Goal: Book appointment/travel/reservation

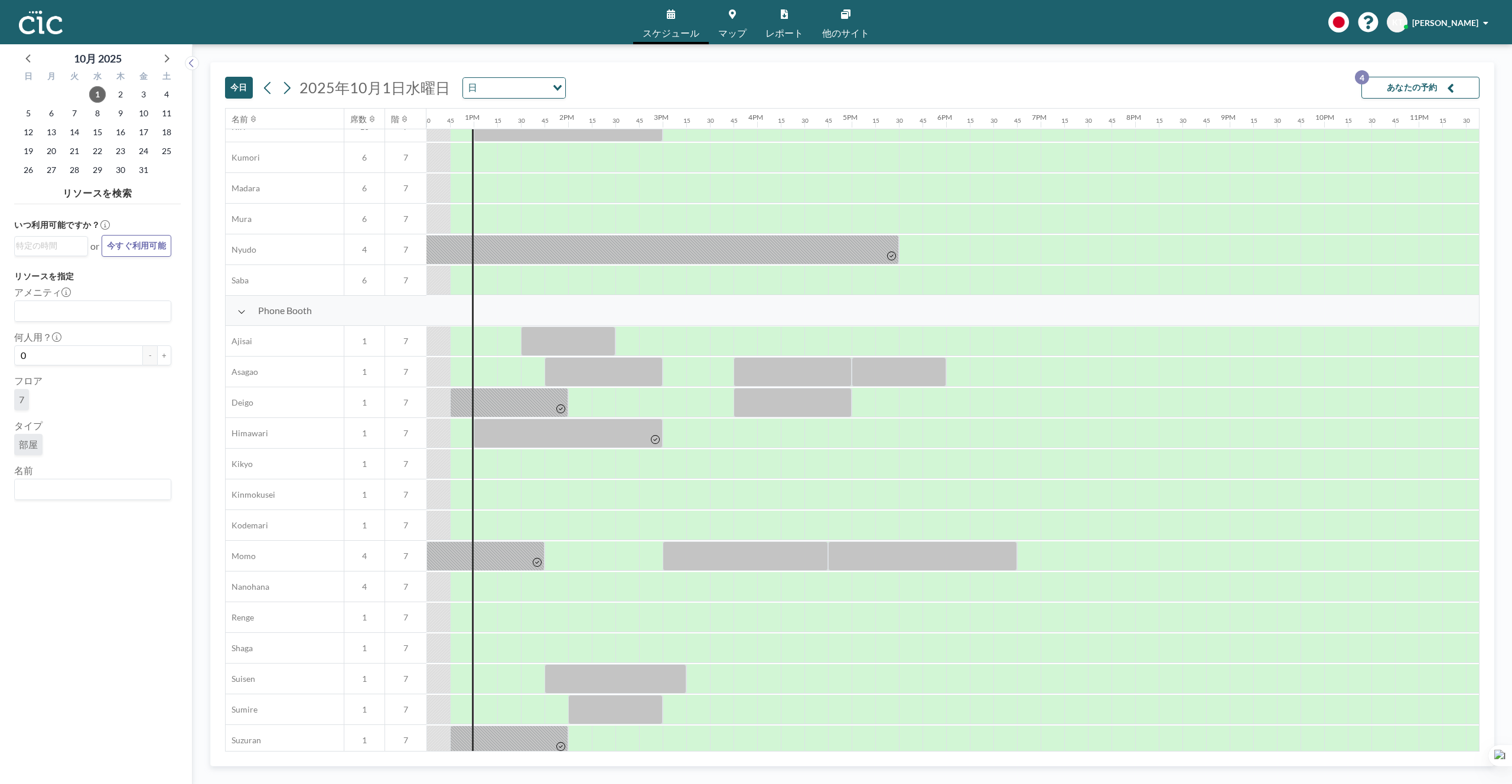
scroll to position [0, 1181]
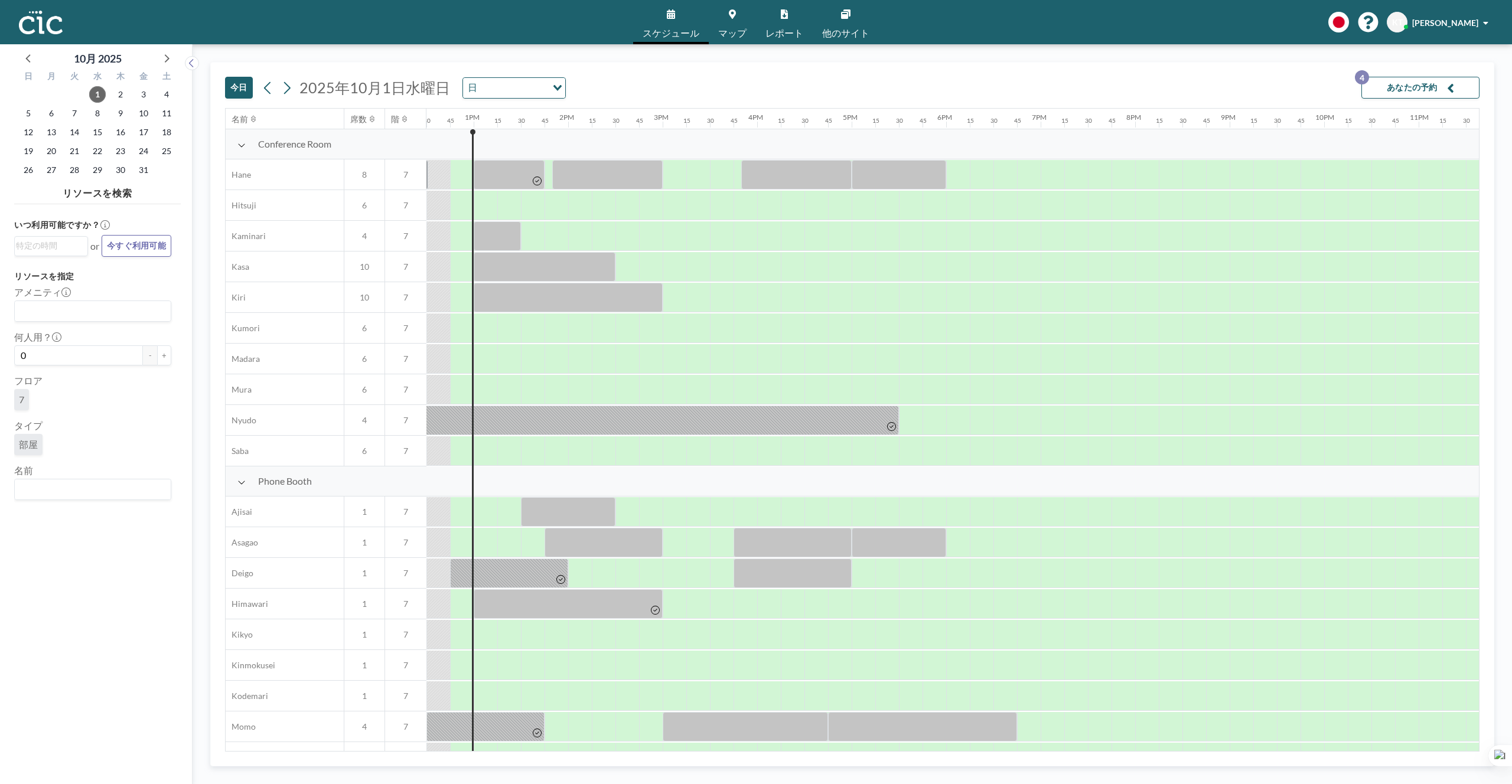
click at [721, 34] on span "マップ" at bounding box center [732, 33] width 28 height 10
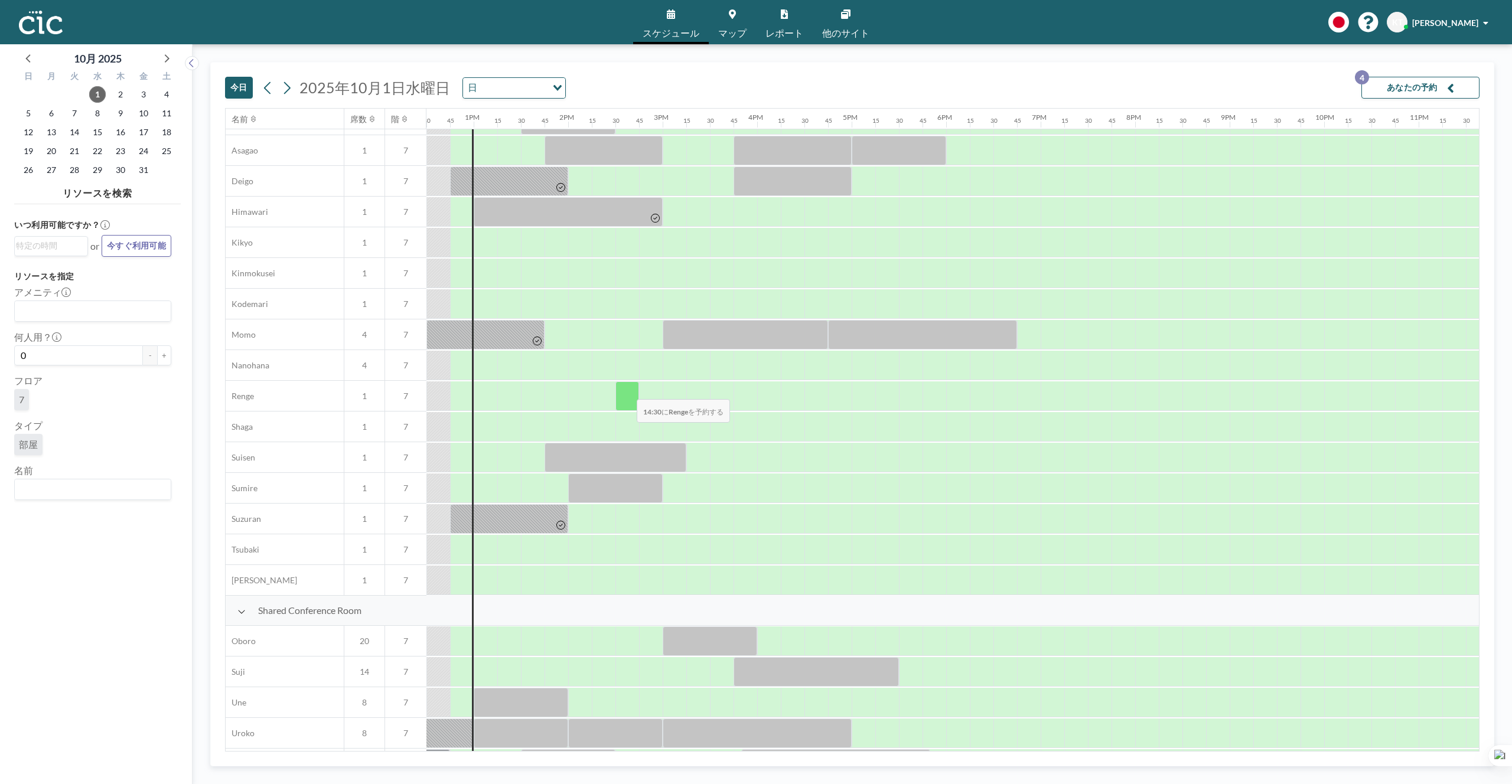
scroll to position [364, 1181]
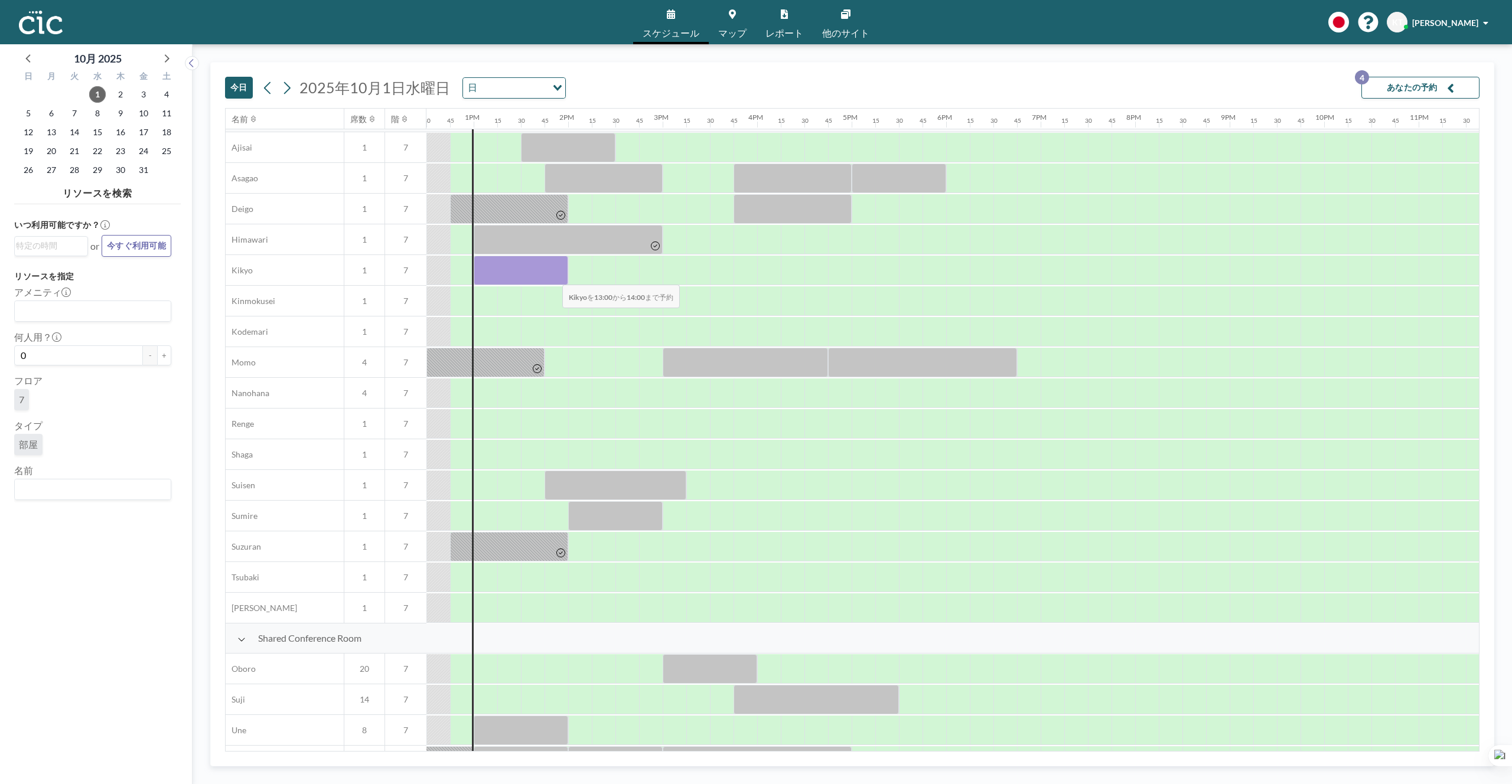
drag, startPoint x: 486, startPoint y: 277, endPoint x: 553, endPoint y: 277, distance: 67.0
click at [553, 277] on div at bounding box center [521, 270] width 94 height 30
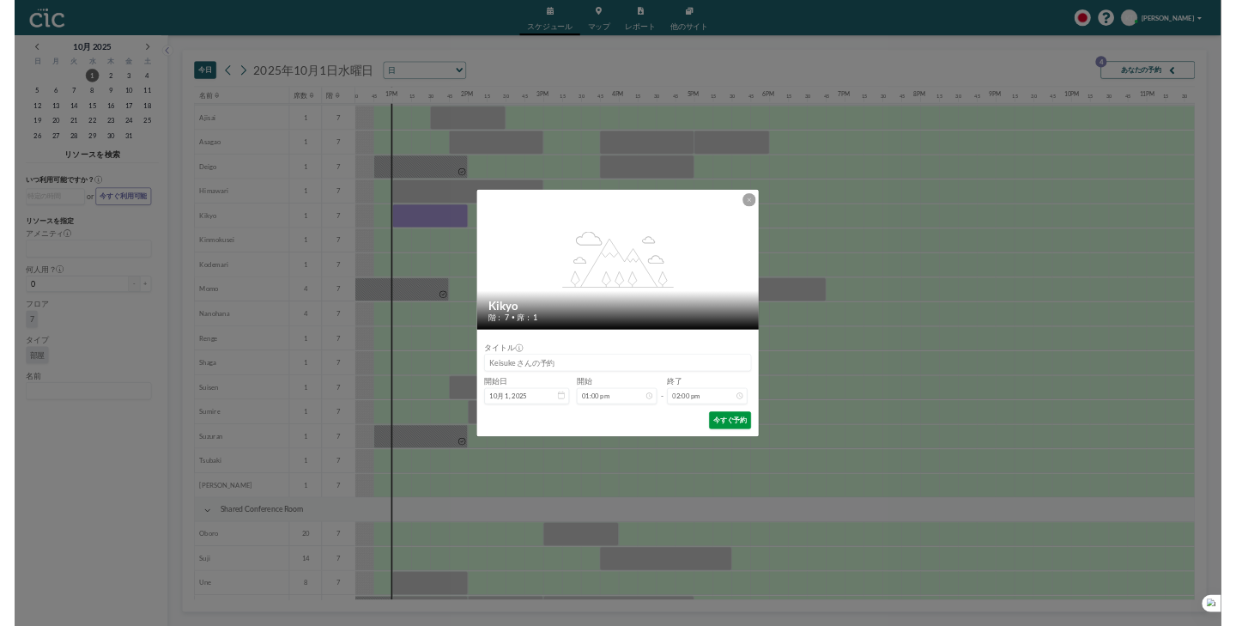
scroll to position [1711, 0]
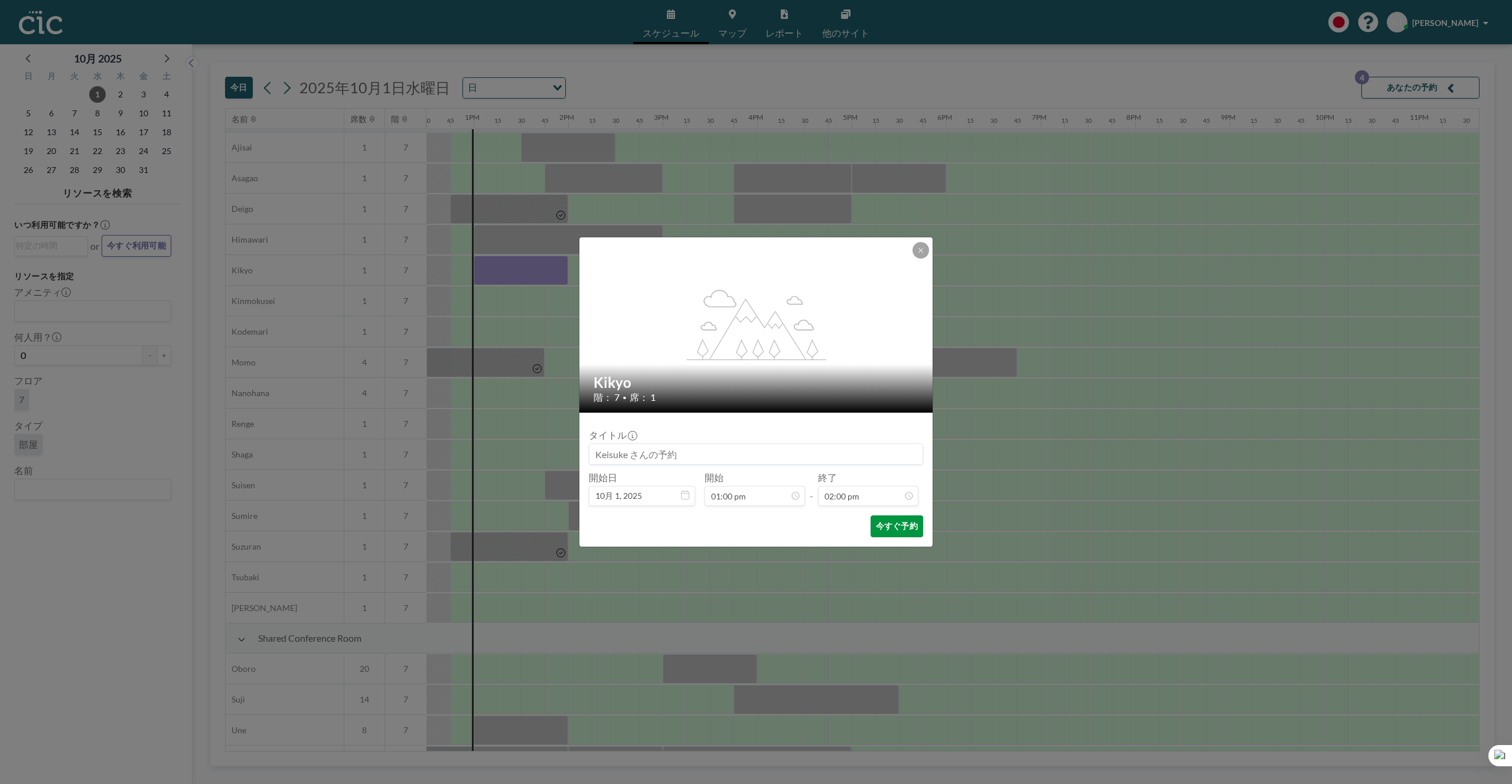
click at [885, 532] on button "今すぐ予約" at bounding box center [897, 527] width 52 height 22
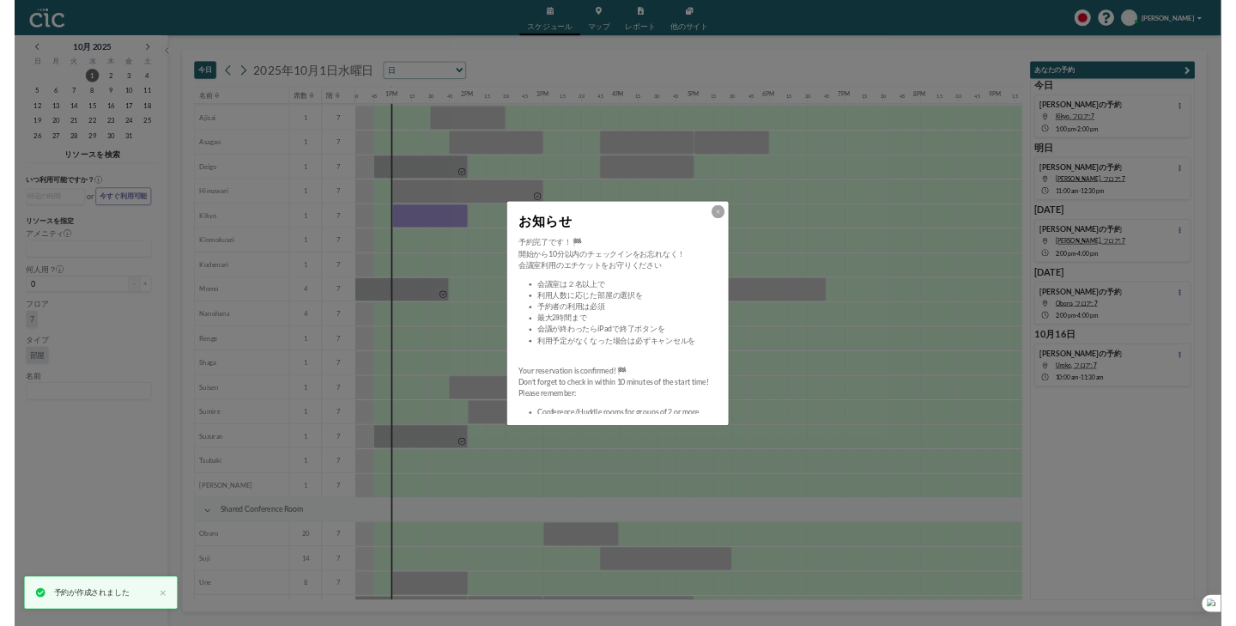
scroll to position [378, 1291]
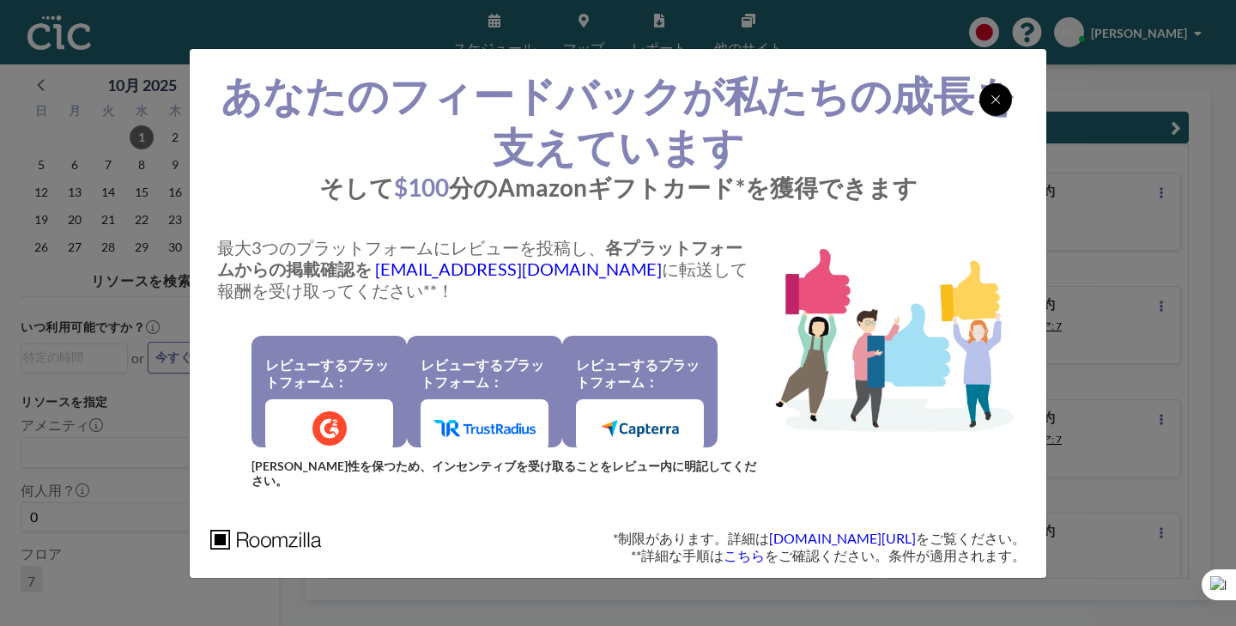
click at [991, 106] on icon at bounding box center [996, 100] width 10 height 14
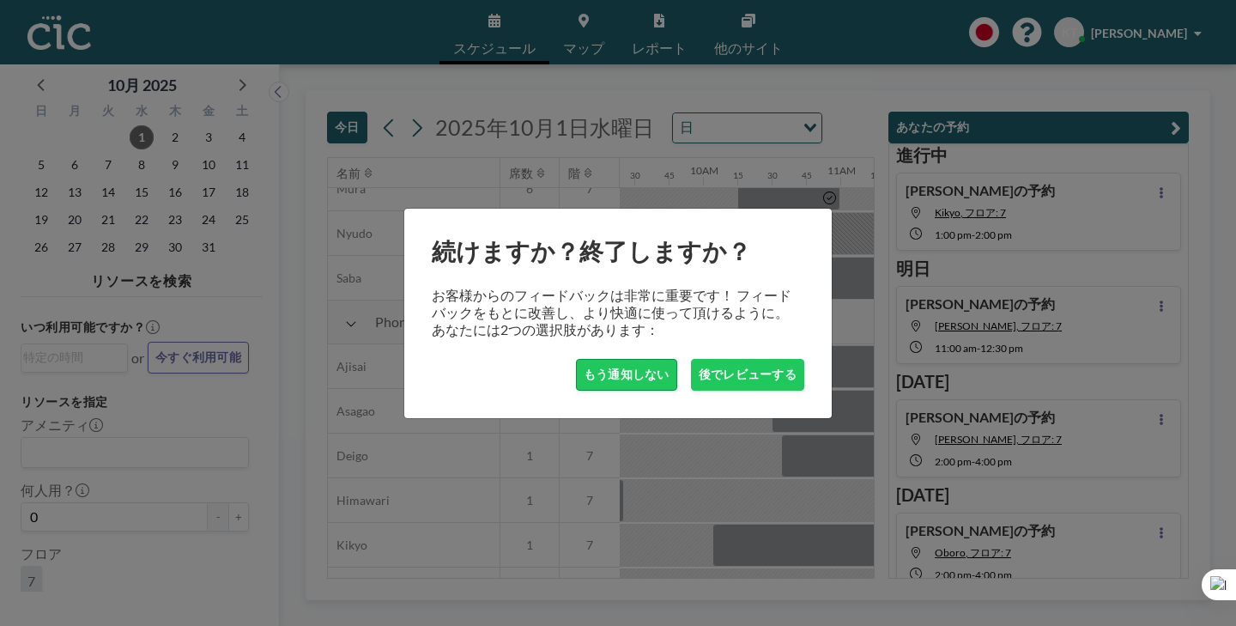
click at [642, 362] on button "もう通知しない" at bounding box center [626, 375] width 101 height 32
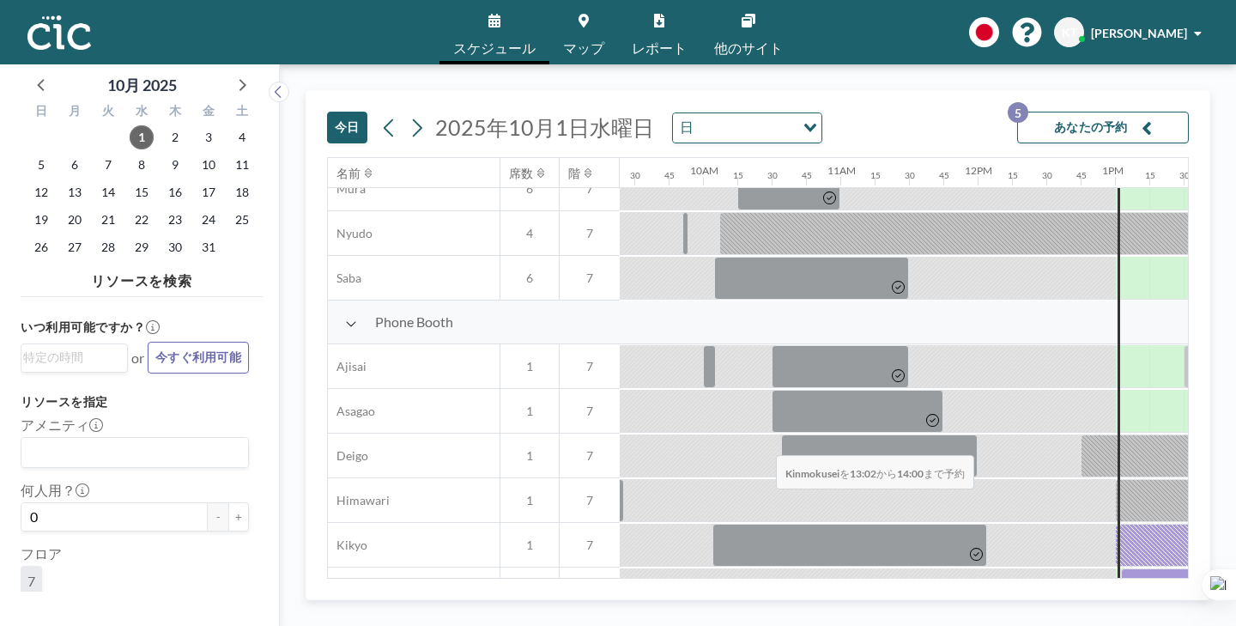
drag, startPoint x: 680, startPoint y: 408, endPoint x: 772, endPoint y: 416, distance: 92.2
click at [1121, 568] on div at bounding box center [1186, 589] width 131 height 43
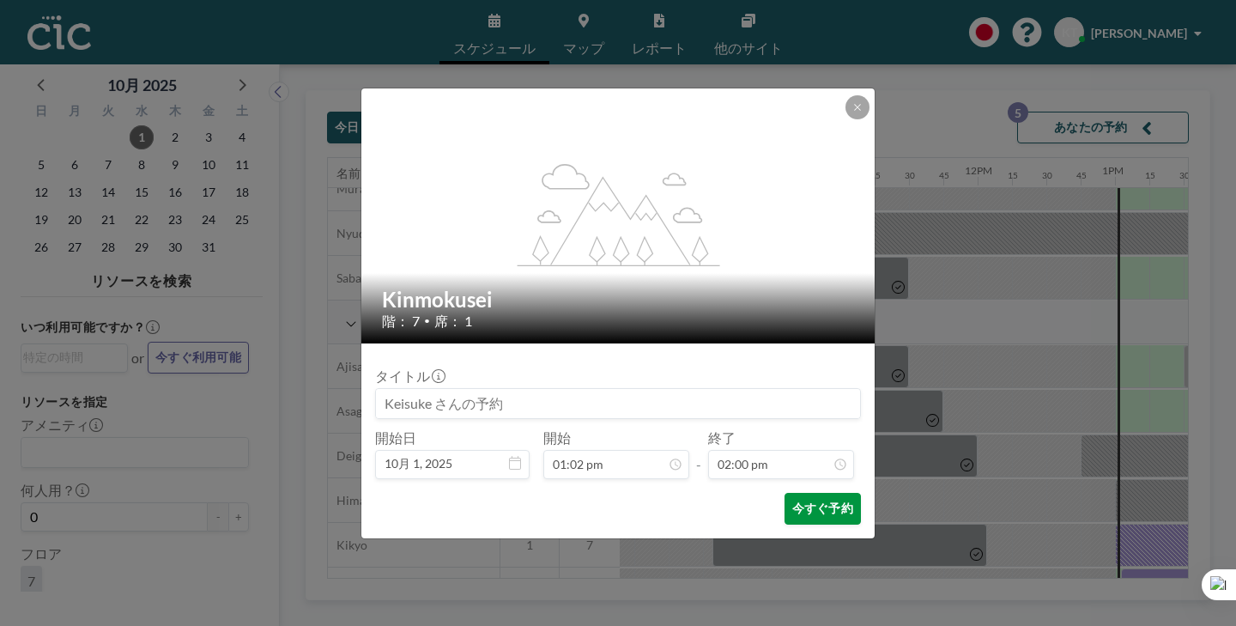
scroll to position [1535, 0]
click at [785, 493] on button "今すぐ予約" at bounding box center [823, 509] width 76 height 32
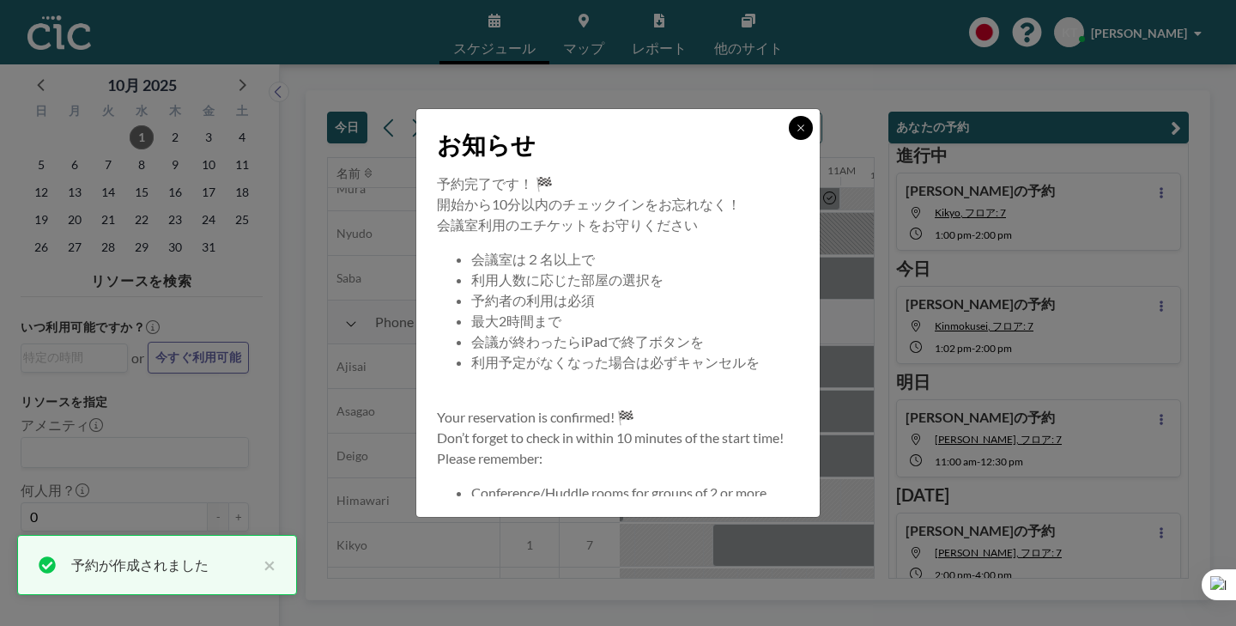
click at [796, 133] on icon at bounding box center [801, 128] width 10 height 10
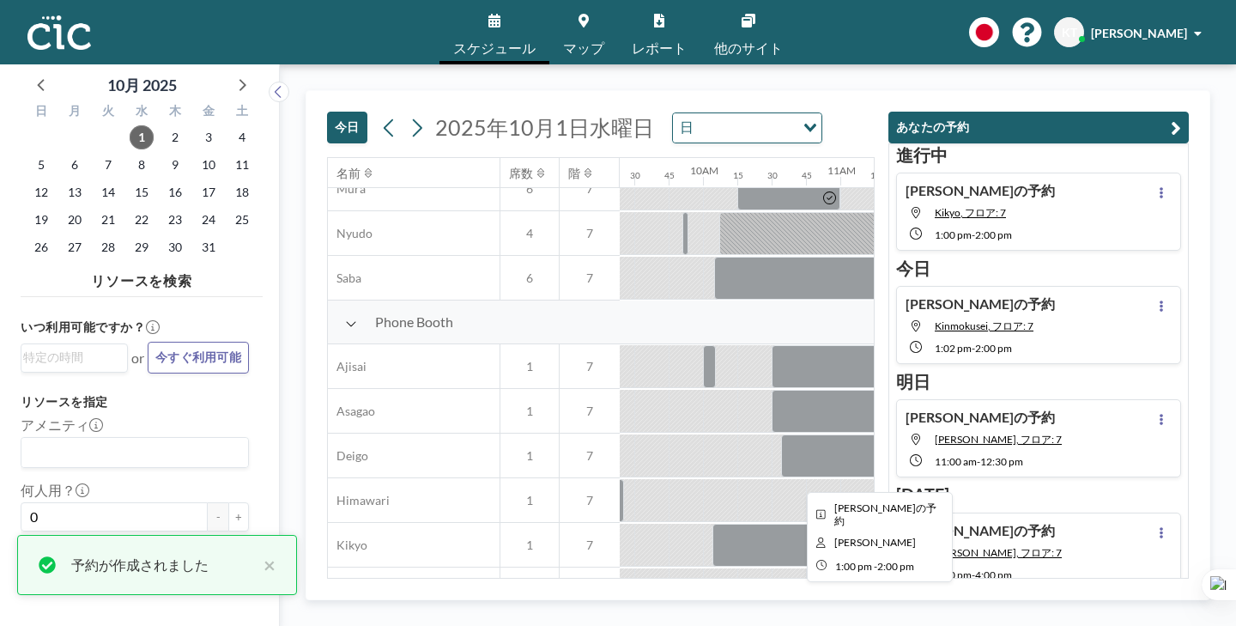
click at [1115, 524] on div at bounding box center [1183, 545] width 137 height 43
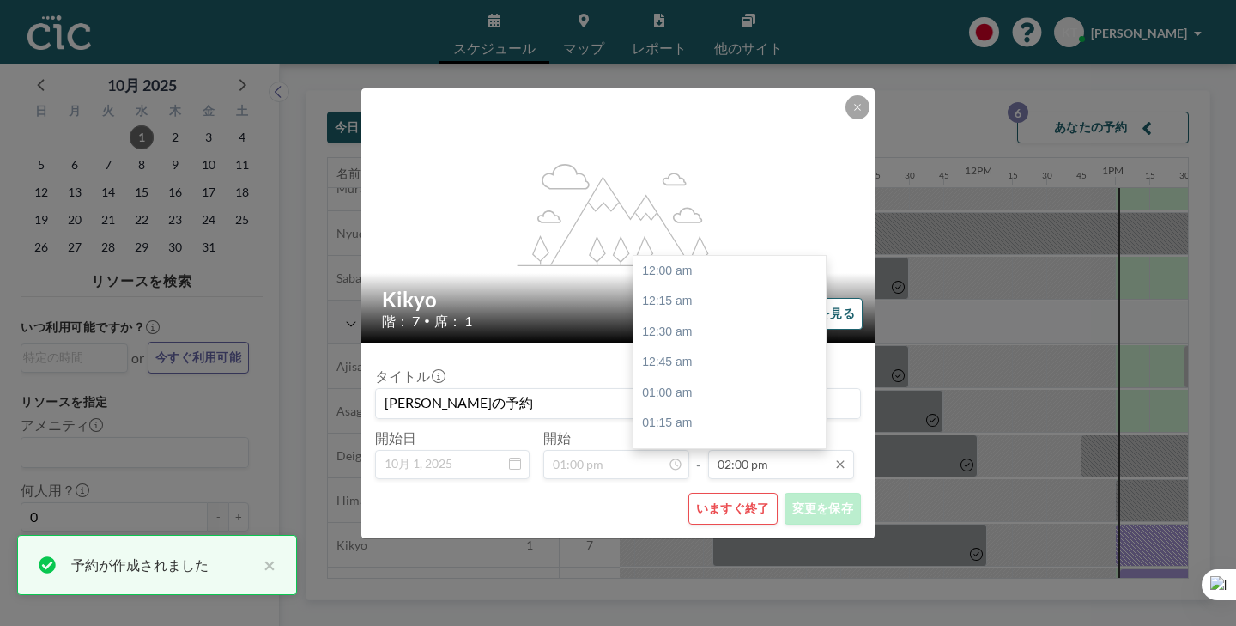
scroll to position [1535, 0]
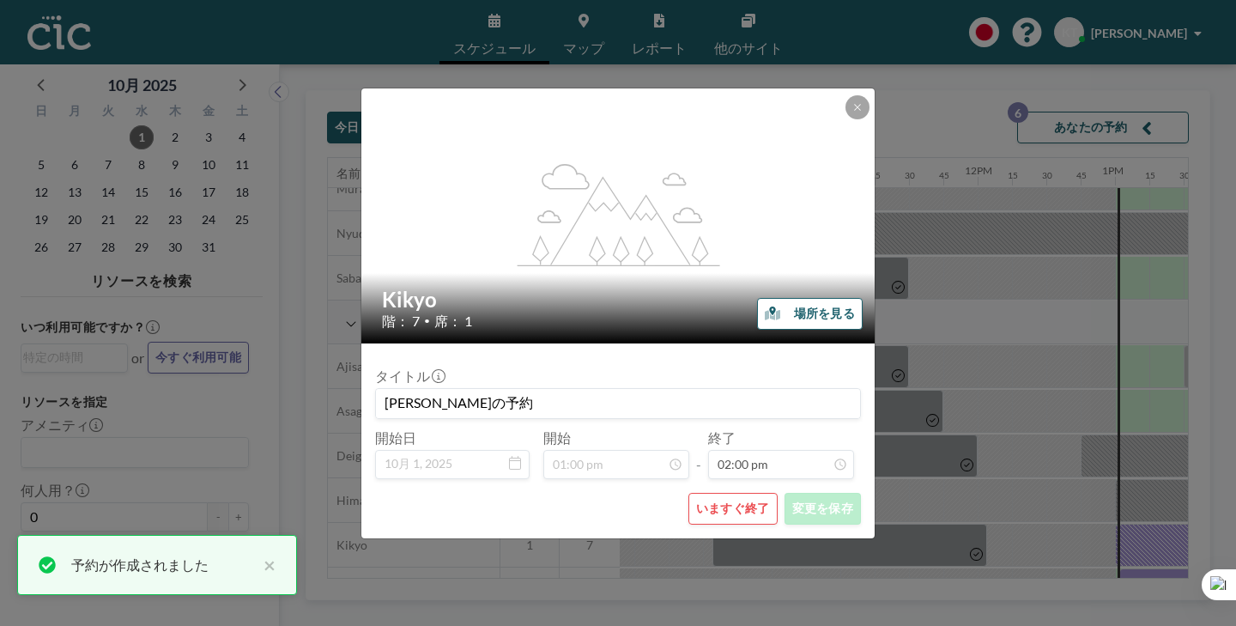
click at [718, 493] on button "いますぐ終了" at bounding box center [733, 509] width 89 height 32
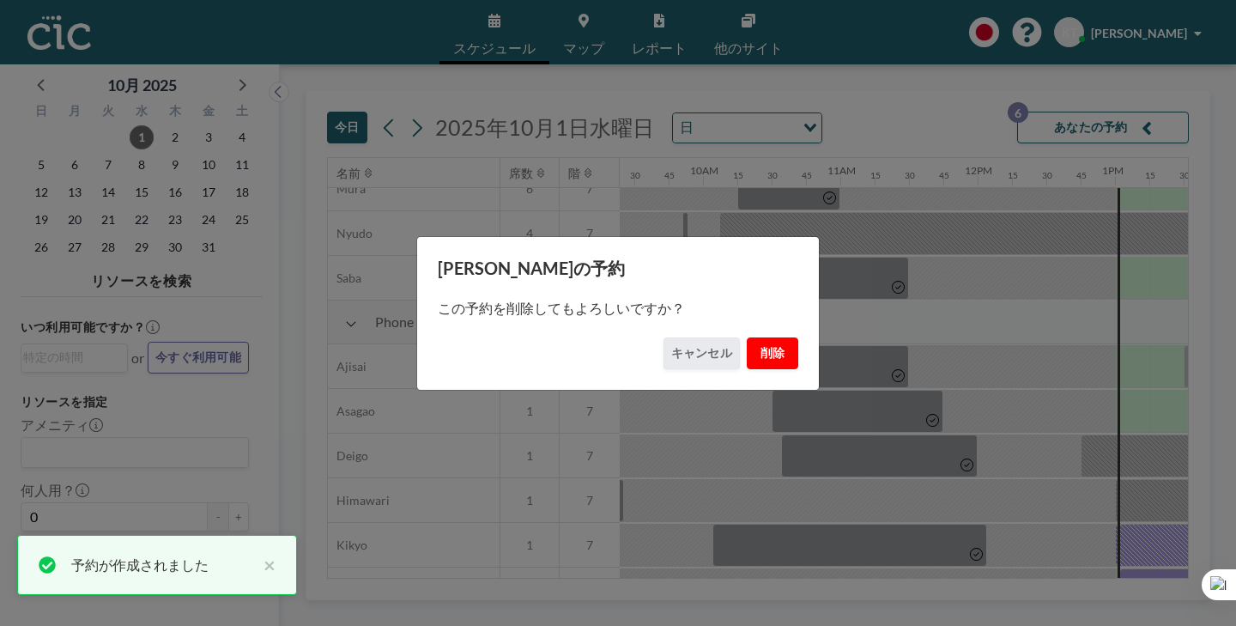
click at [747, 341] on button "削除" at bounding box center [773, 353] width 52 height 32
